Goal: Browse casually: Explore the website without a specific task or goal

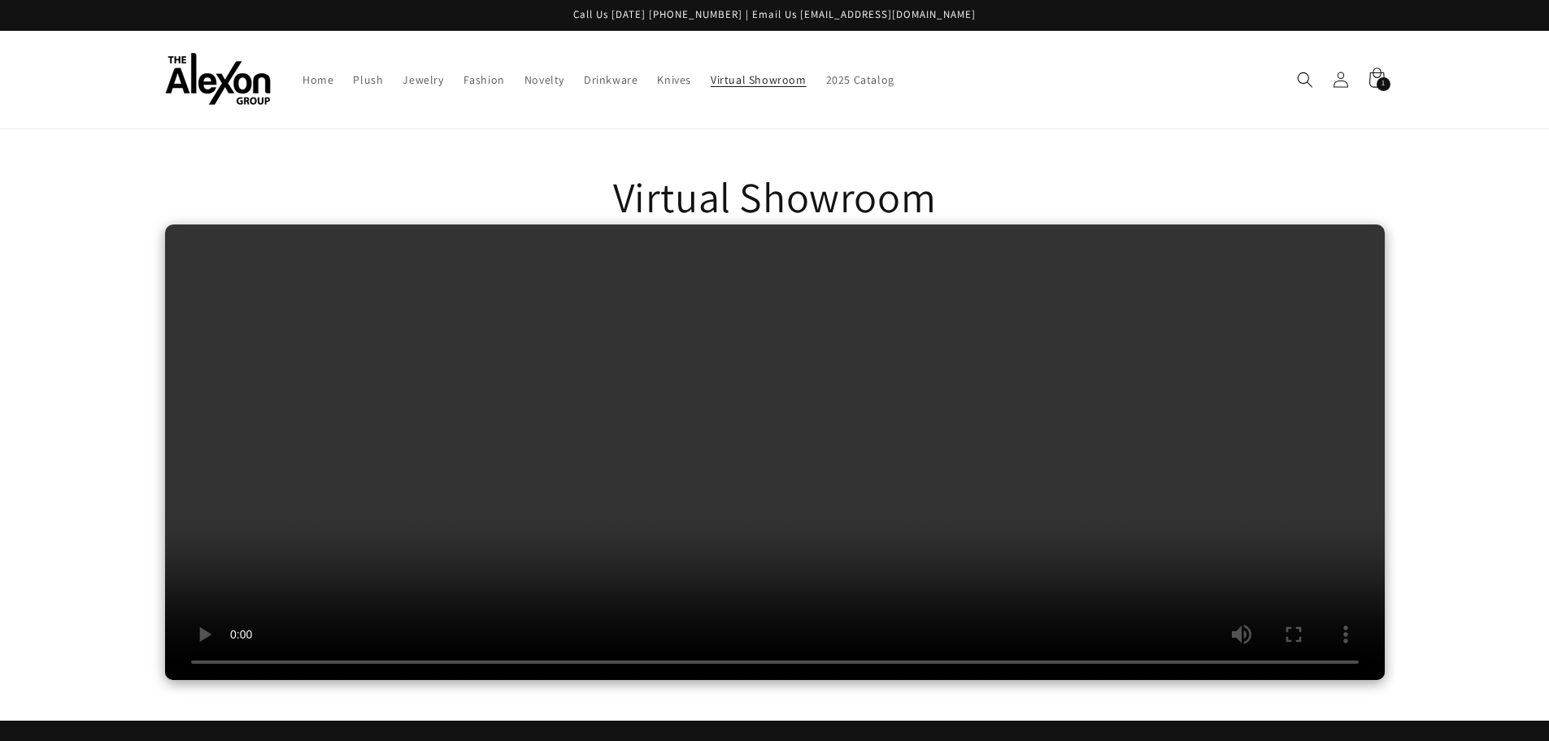
click at [196, 82] on img at bounding box center [218, 79] width 106 height 53
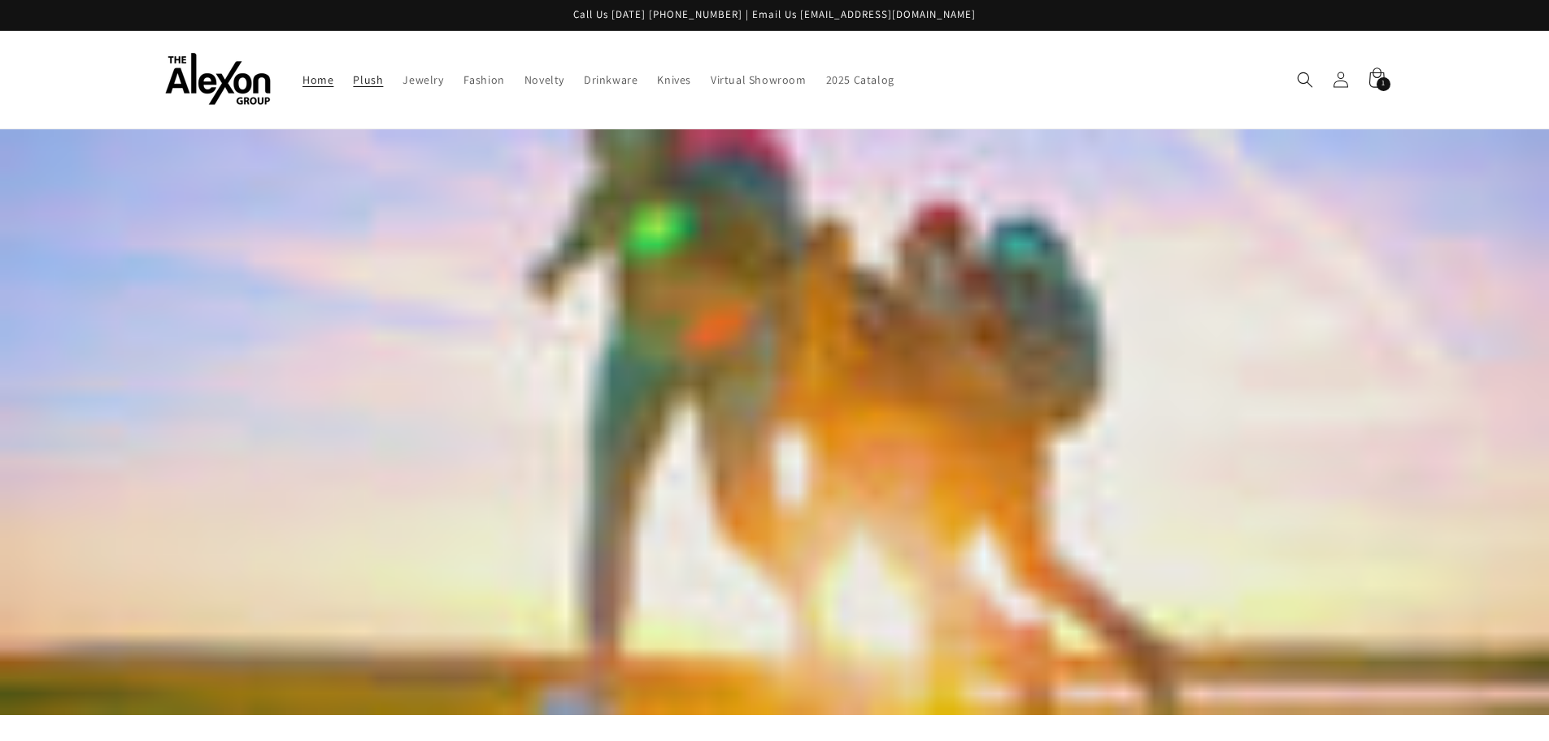
click at [387, 88] on link "Plush" at bounding box center [368, 80] width 50 height 34
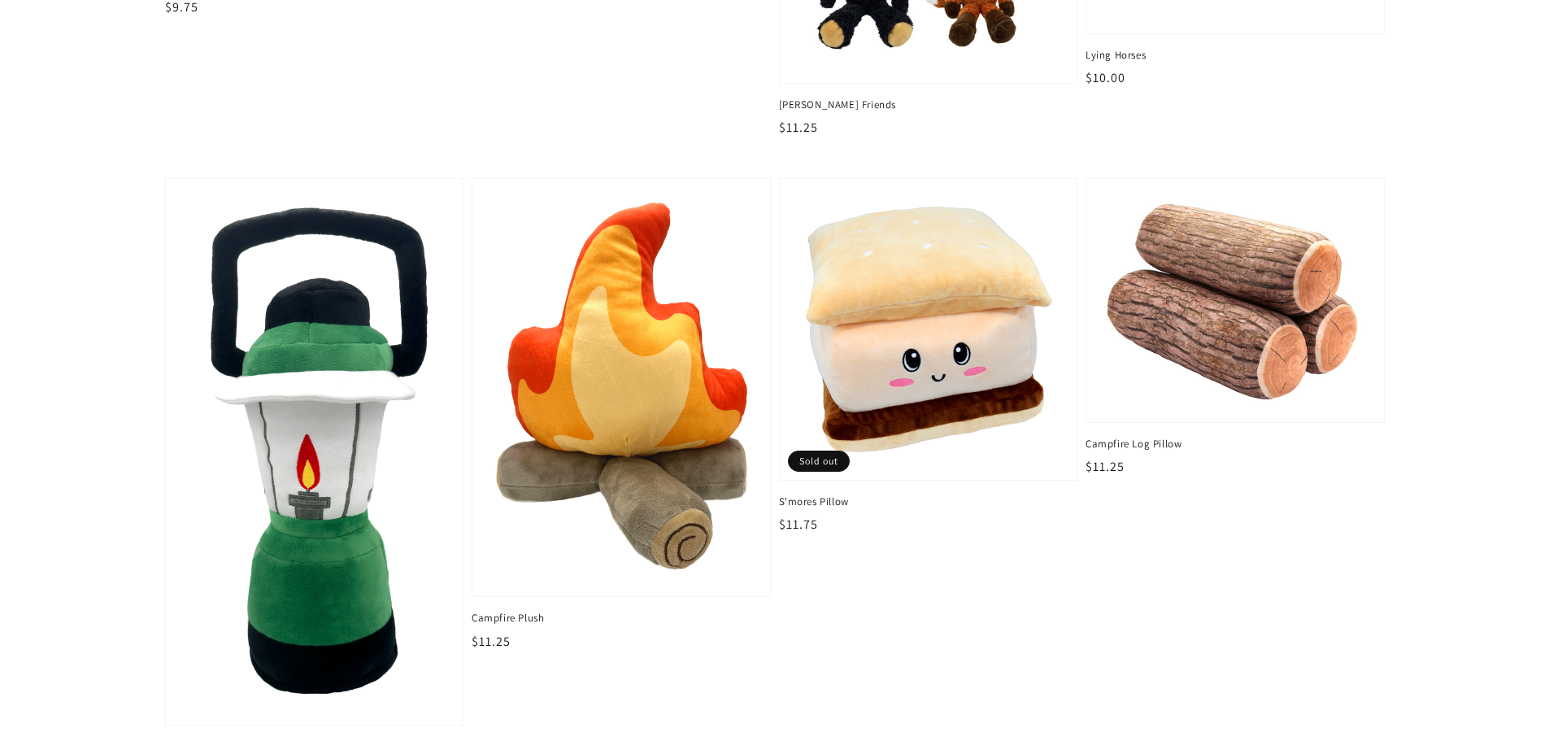
scroll to position [2521, 0]
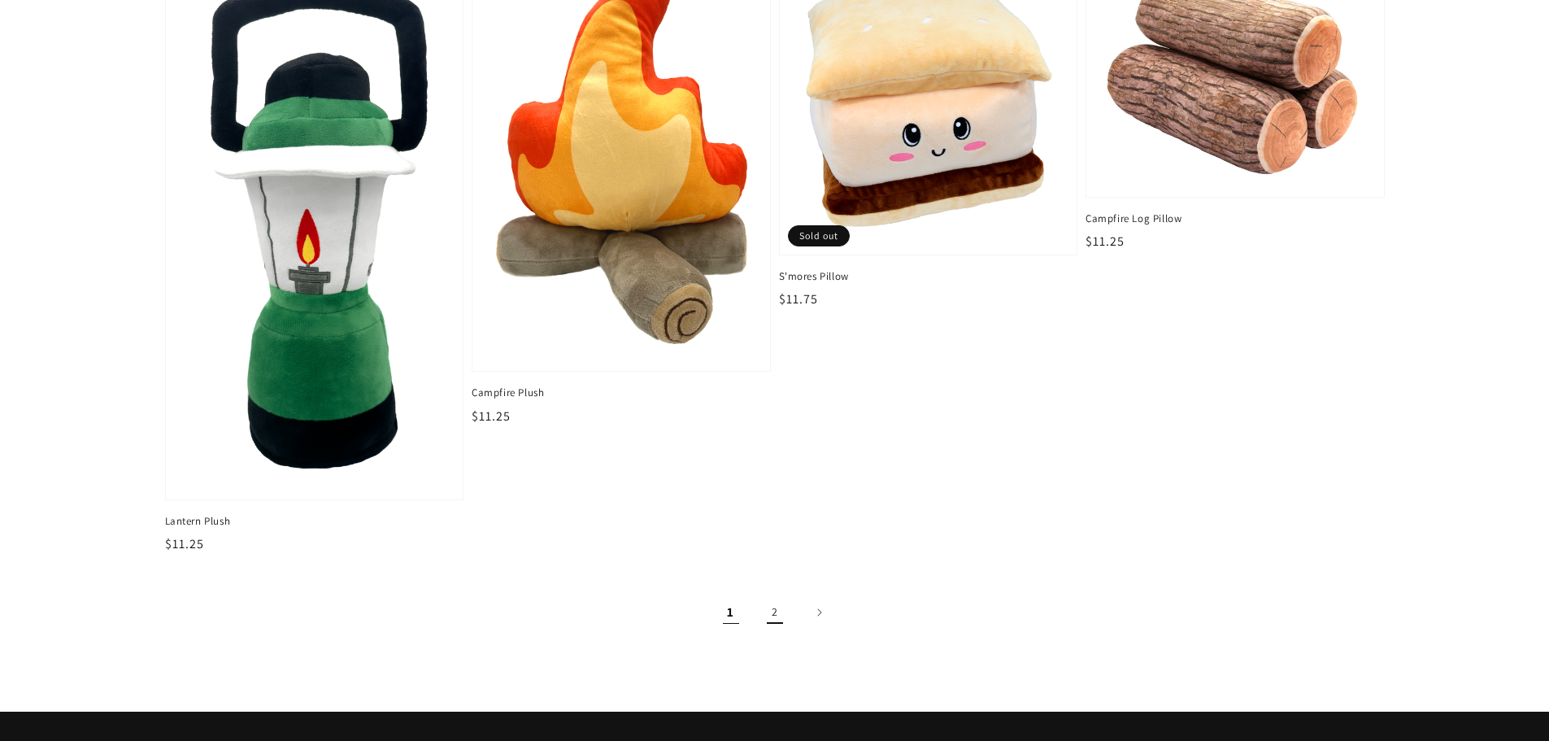
click at [781, 610] on link "2" at bounding box center [775, 612] width 36 height 36
